Goal: Information Seeking & Learning: Learn about a topic

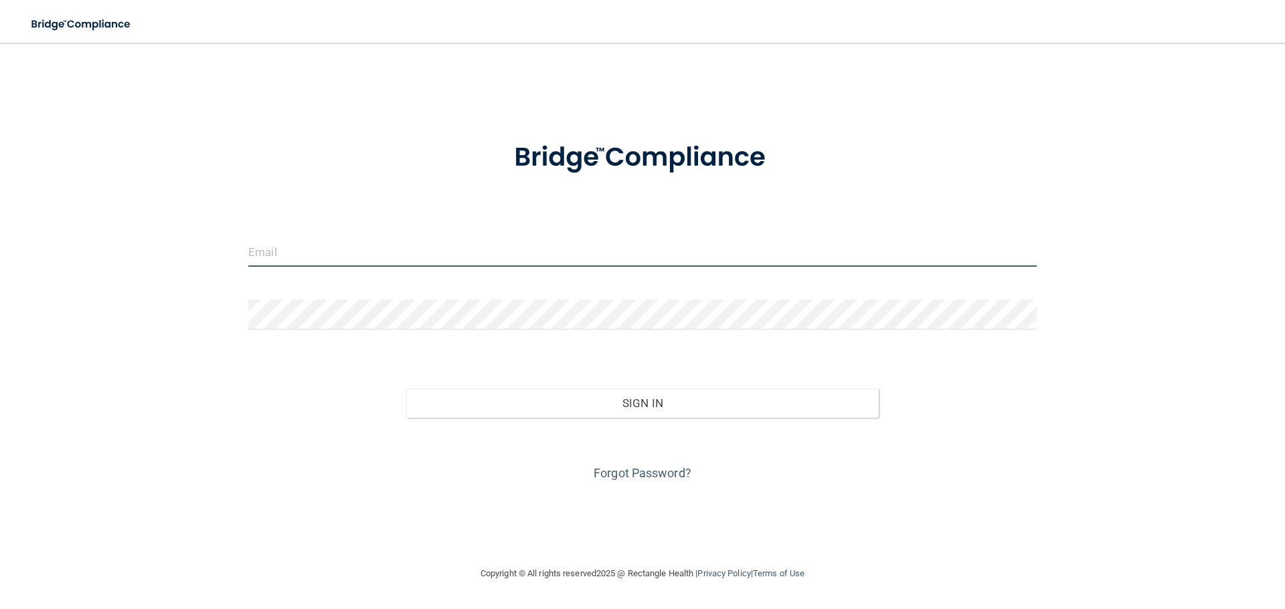
type input "[EMAIL_ADDRESS][DOMAIN_NAME]"
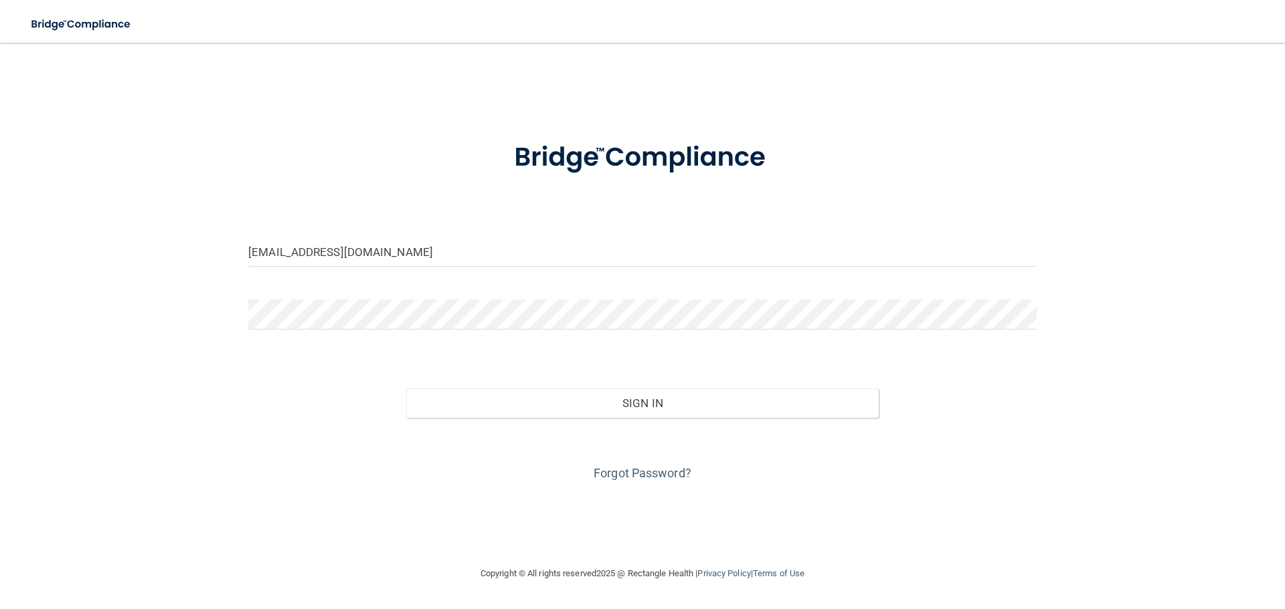
drag, startPoint x: 779, startPoint y: 0, endPoint x: 345, endPoint y: 189, distance: 473.7
click at [345, 189] on div at bounding box center [642, 158] width 808 height 70
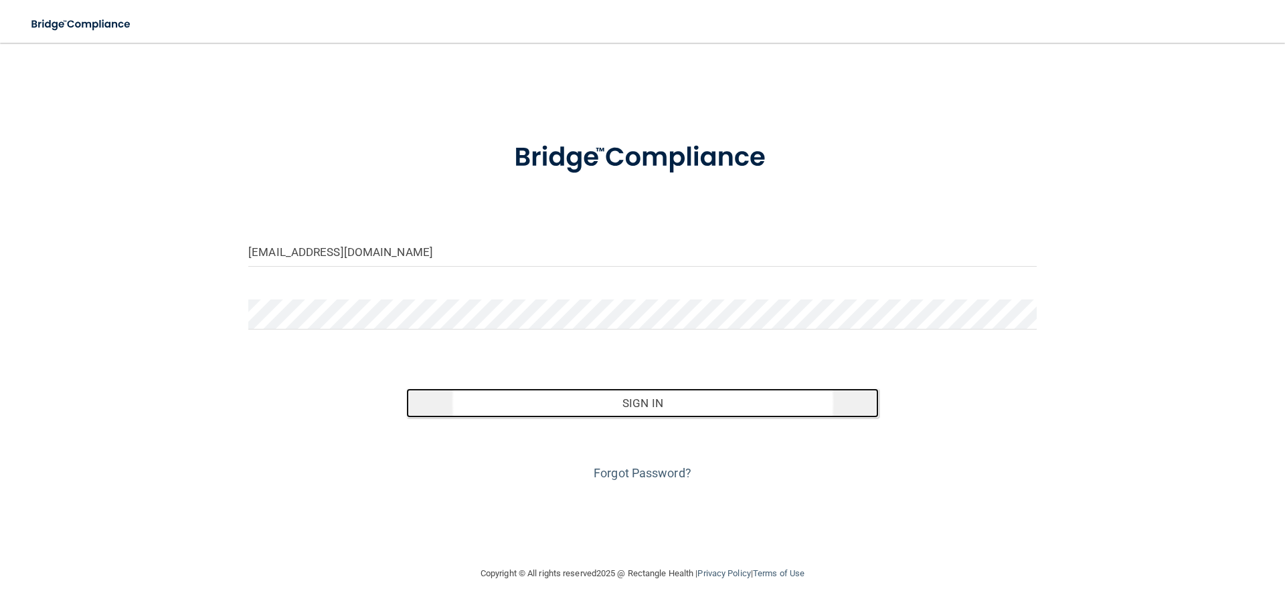
click at [649, 394] on button "Sign In" at bounding box center [642, 403] width 473 height 29
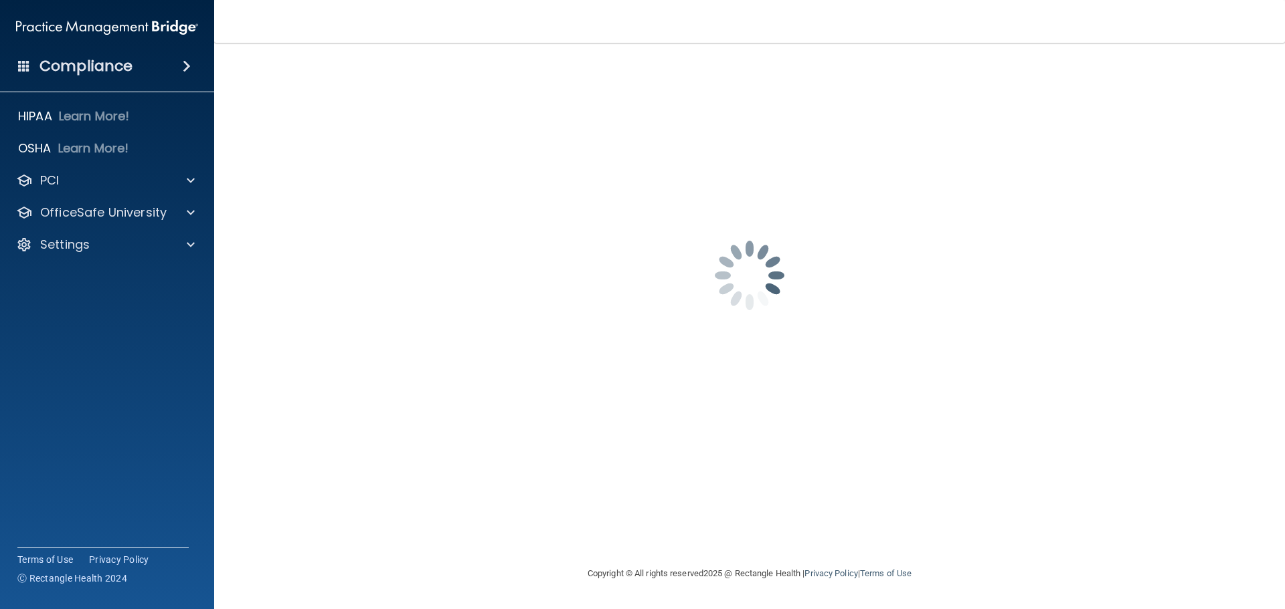
click at [57, 71] on h4 "Compliance" at bounding box center [85, 66] width 93 height 19
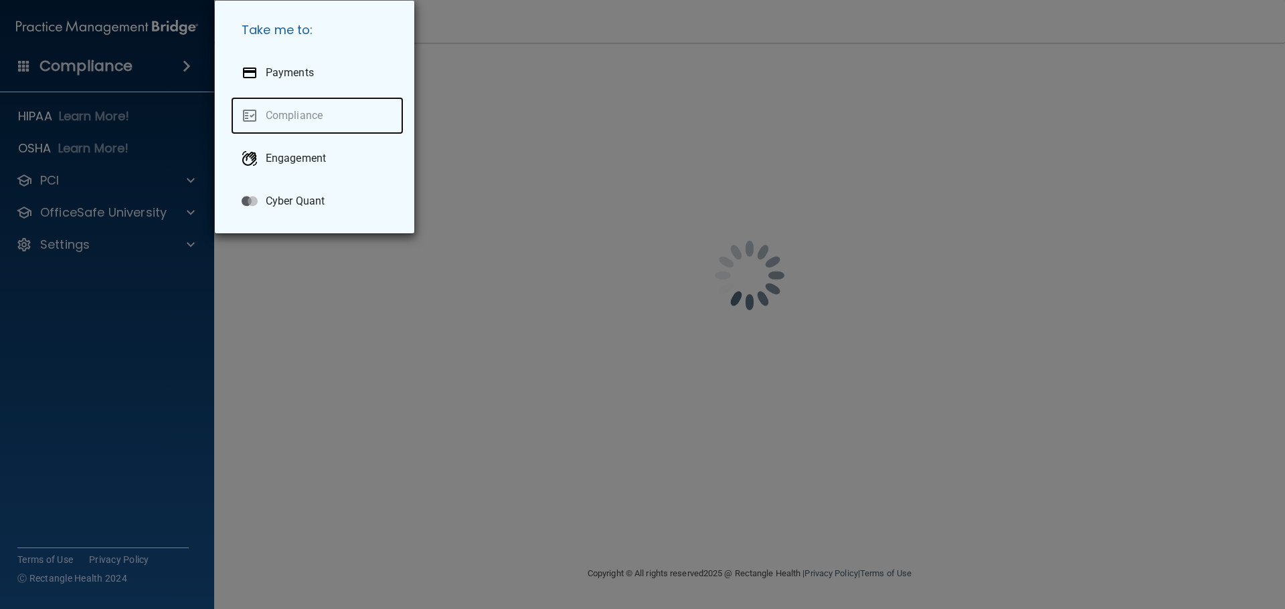
click at [284, 108] on link "Compliance" at bounding box center [317, 115] width 173 height 37
click at [110, 174] on div "Take me to: Payments Compliance Engagement Cyber Quant" at bounding box center [642, 304] width 1285 height 609
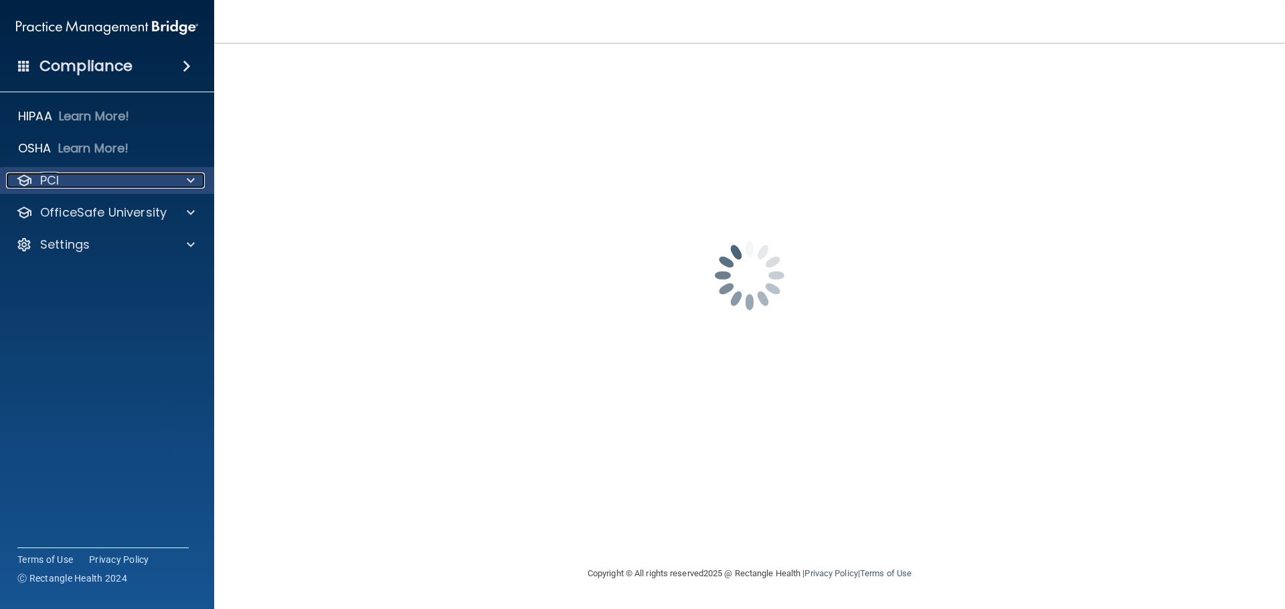
click at [123, 187] on div "PCI" at bounding box center [89, 181] width 166 height 16
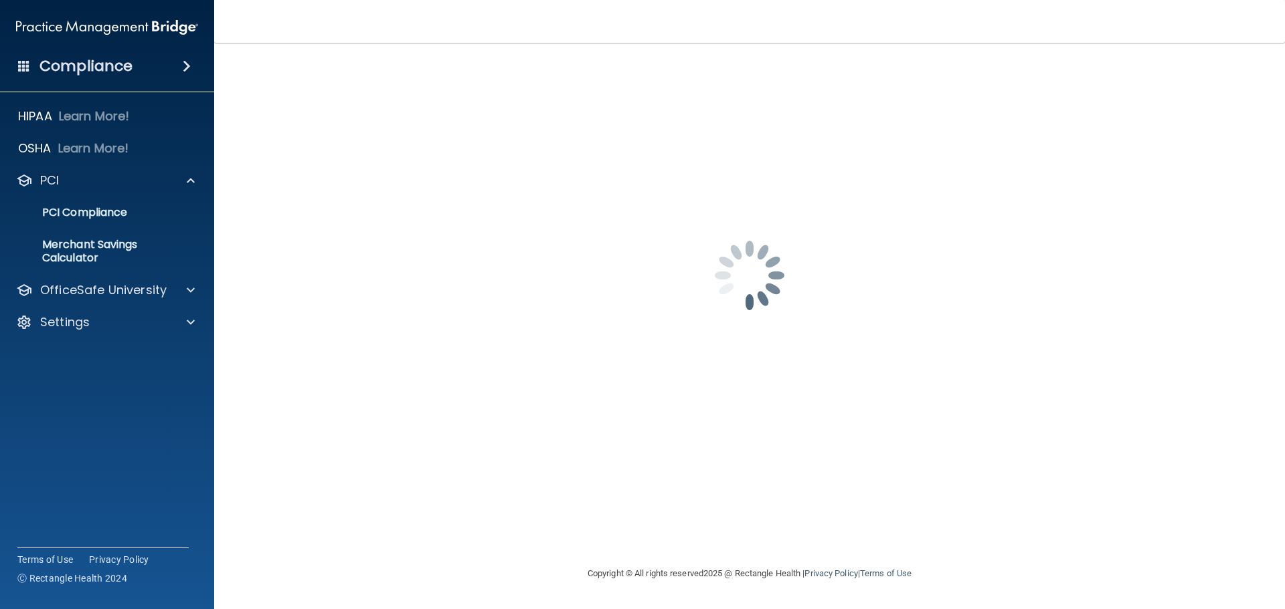
click at [96, 226] on ul "PCI Compliance Merchant Savings Calculator" at bounding box center [108, 233] width 242 height 78
click at [89, 200] on link "PCI Compliance" at bounding box center [92, 212] width 211 height 27
